Goal: Obtain resource: Download file/media

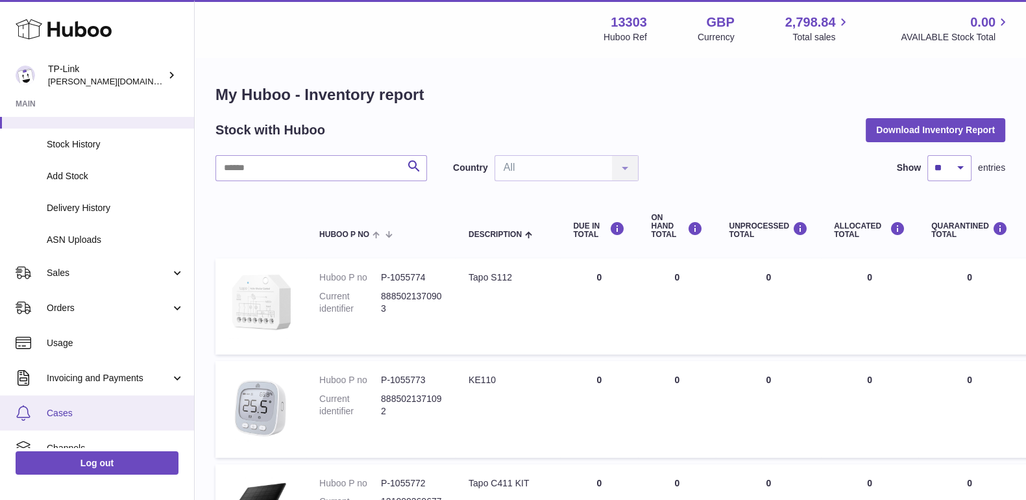
scroll to position [162, 0]
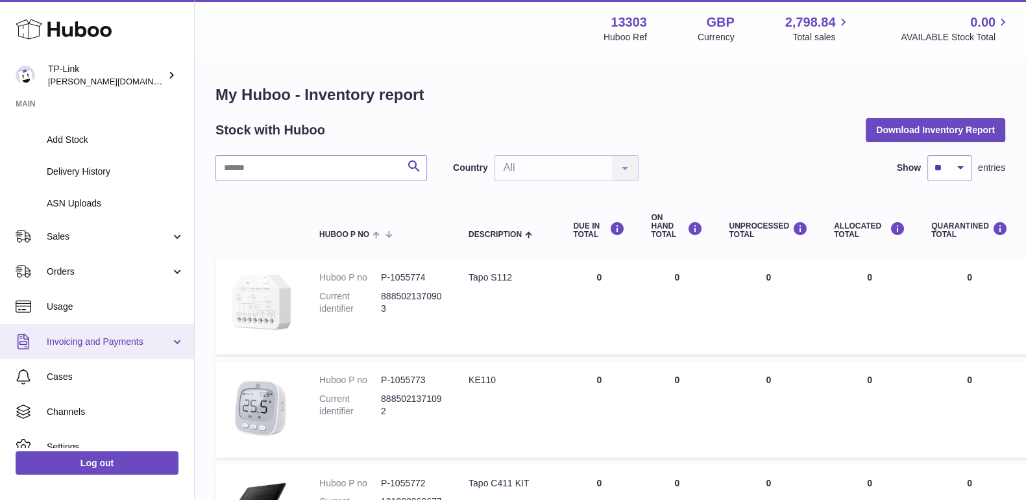
click at [138, 339] on span "Invoicing and Payments" at bounding box center [109, 342] width 124 height 12
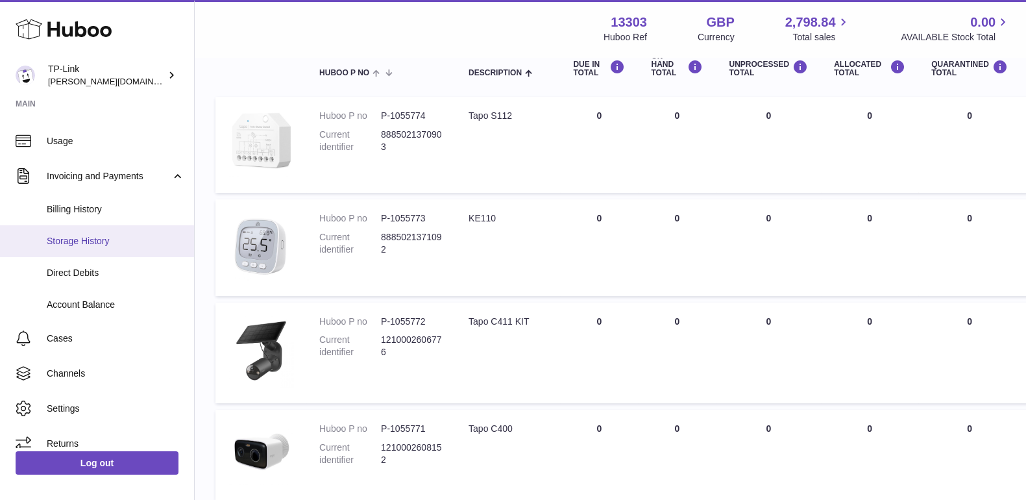
click at [95, 244] on span "Storage History" at bounding box center [116, 241] width 138 height 12
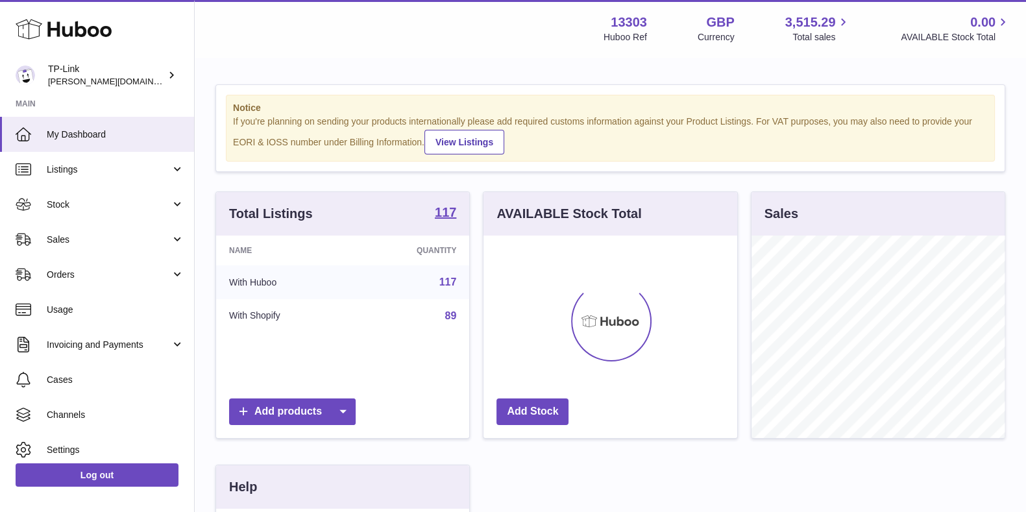
scroll to position [203, 253]
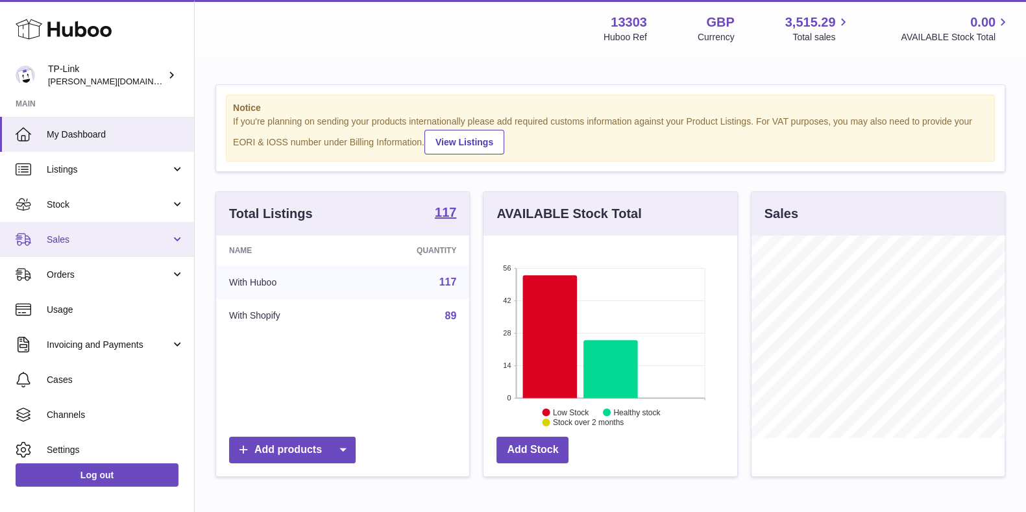
click at [76, 244] on span "Sales" at bounding box center [109, 240] width 124 height 12
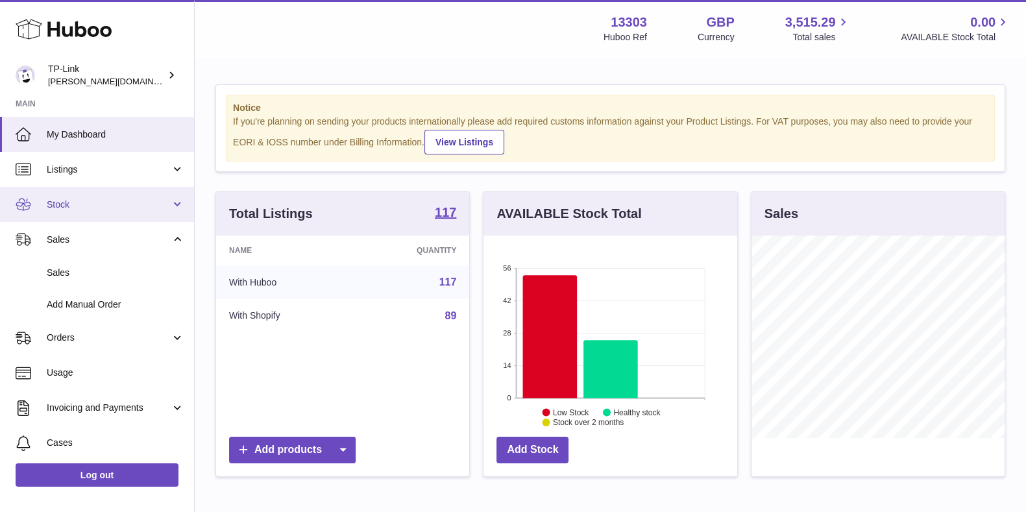
click at [76, 220] on link "Stock" at bounding box center [97, 204] width 194 height 35
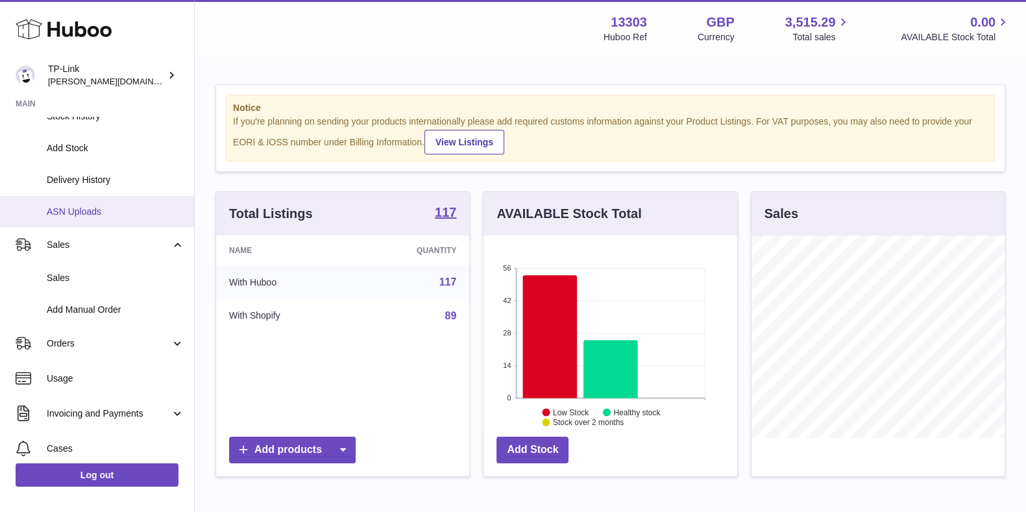
scroll to position [162, 0]
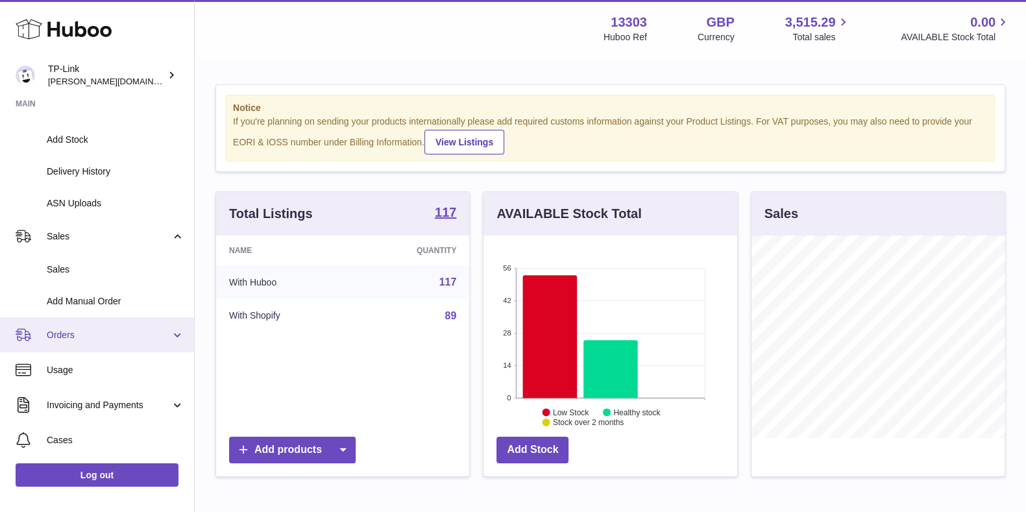
click at [73, 337] on span "Orders" at bounding box center [109, 335] width 124 height 12
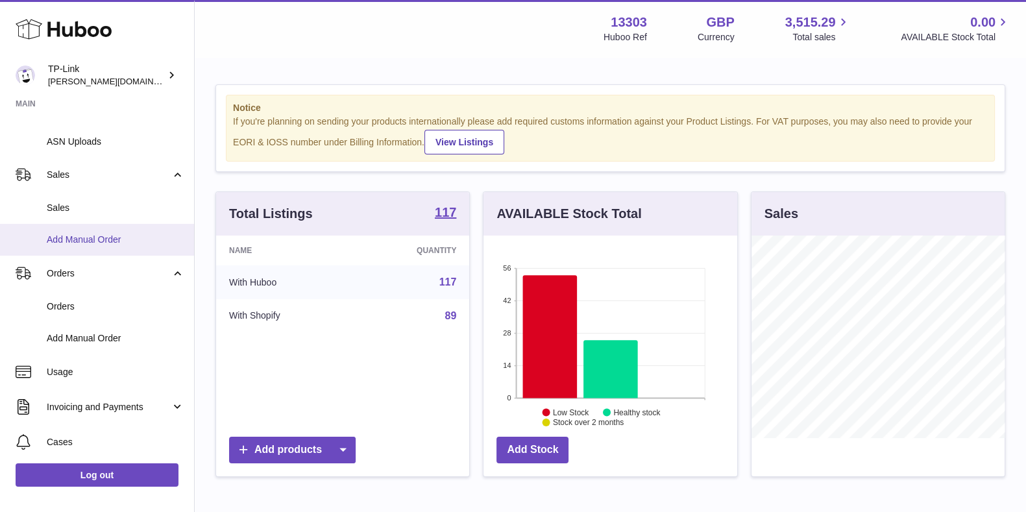
scroll to position [243, 0]
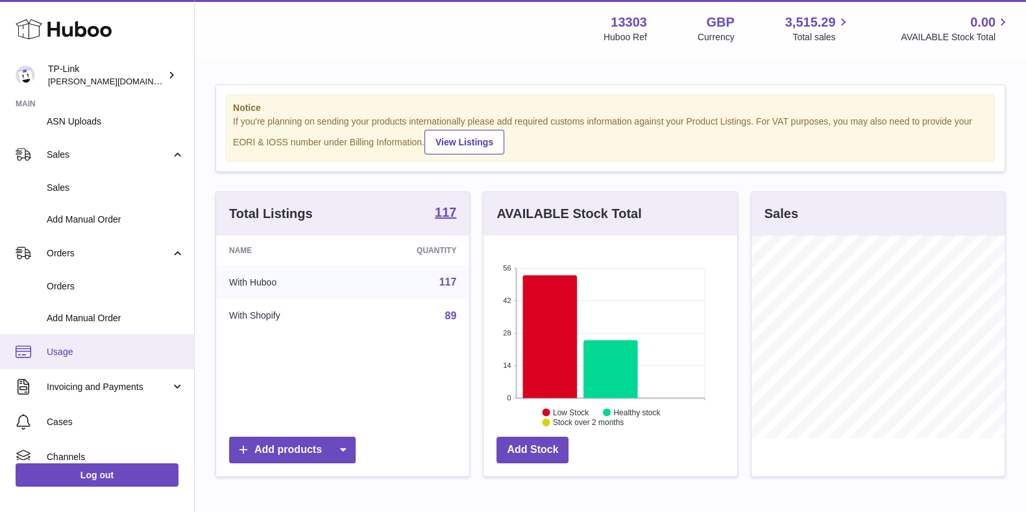
click at [99, 356] on span "Usage" at bounding box center [116, 352] width 138 height 12
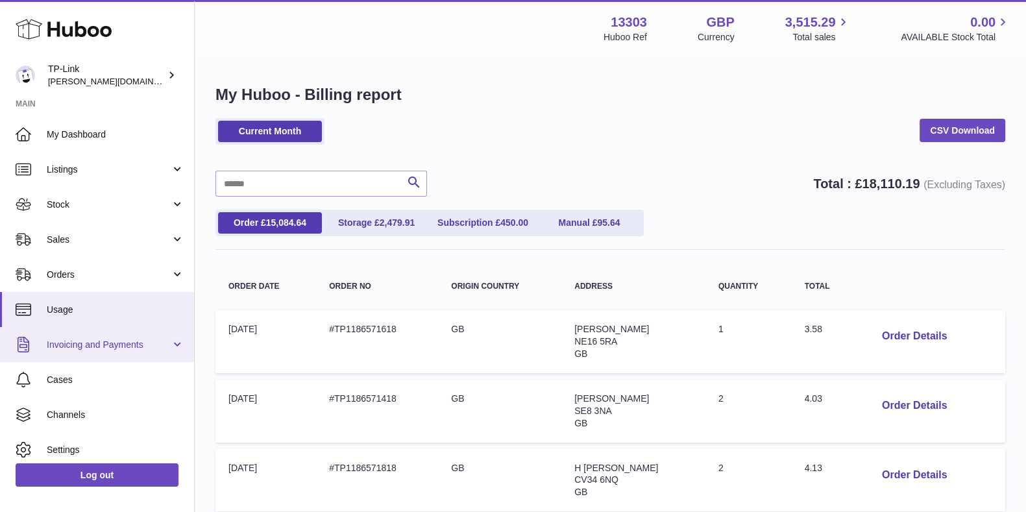
click at [106, 343] on span "Invoicing and Payments" at bounding box center [109, 345] width 124 height 12
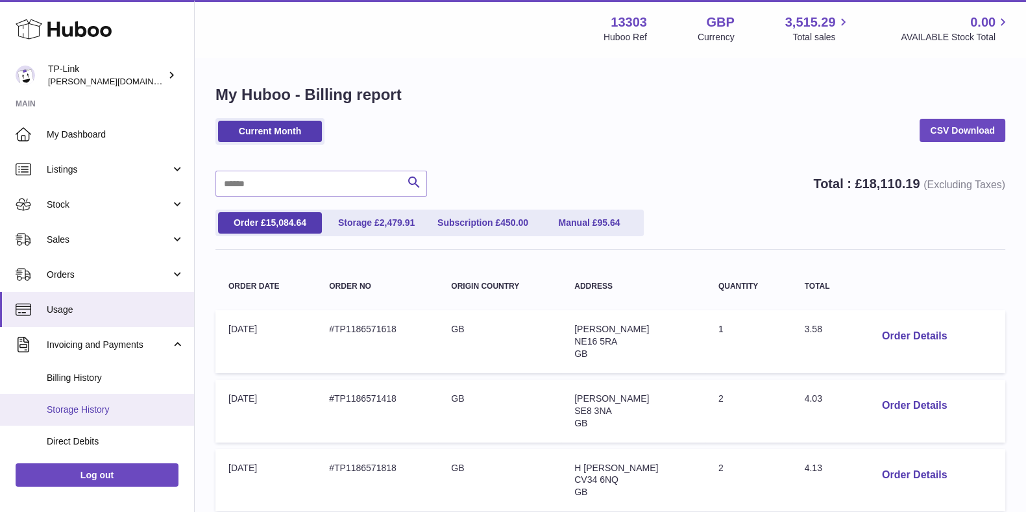
click at [103, 409] on span "Storage History" at bounding box center [116, 410] width 138 height 12
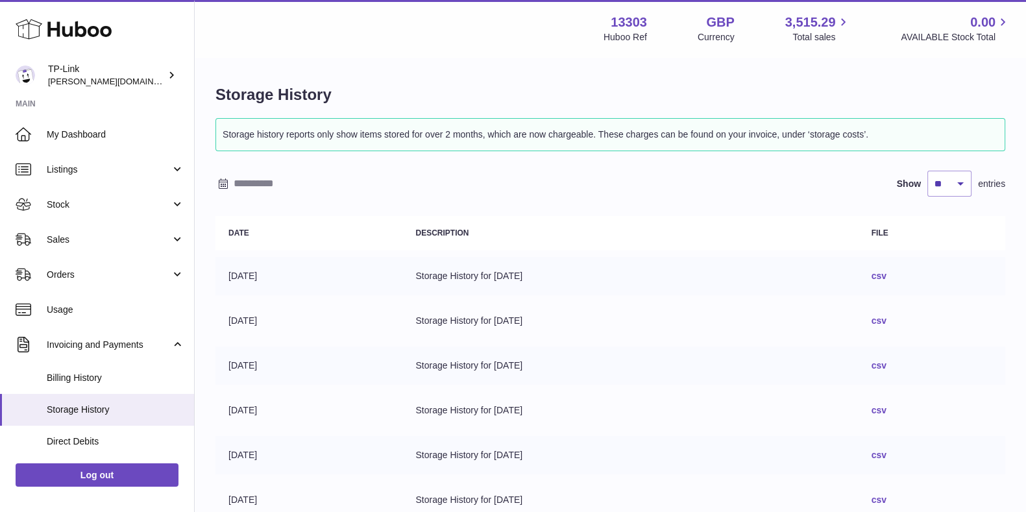
drag, startPoint x: 397, startPoint y: 33, endPoint x: 551, endPoint y: 62, distance: 156.0
click at [397, 33] on div "Menu Huboo 13303 Huboo Ref GBP Currency 3,515.29 Total sales 0.00 AVAILABLE Sto…" at bounding box center [610, 29] width 800 height 30
click at [887, 276] on link "csv" at bounding box center [879, 276] width 15 height 10
